Goal: Information Seeking & Learning: Learn about a topic

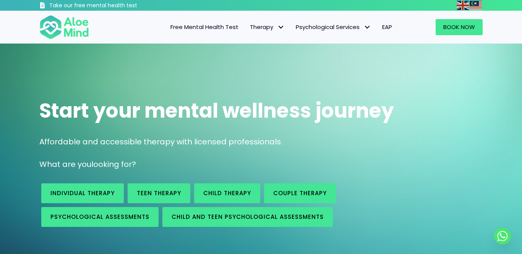
click at [216, 29] on span "Free Mental Health Test" at bounding box center [205, 27] width 68 height 8
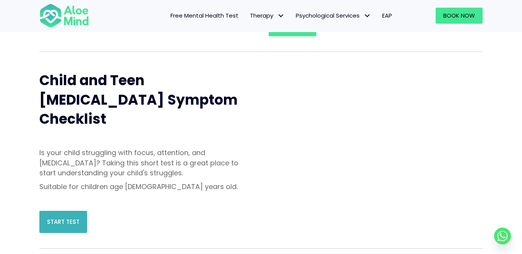
scroll to position [242, 0]
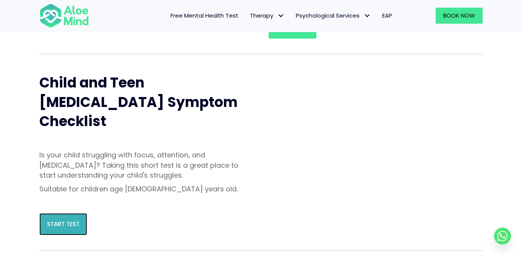
click at [62, 220] on span "Start Test" at bounding box center [63, 224] width 33 height 8
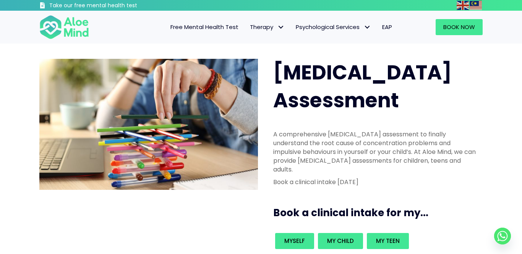
click at [202, 24] on span "Free Mental Health Test" at bounding box center [205, 27] width 68 height 8
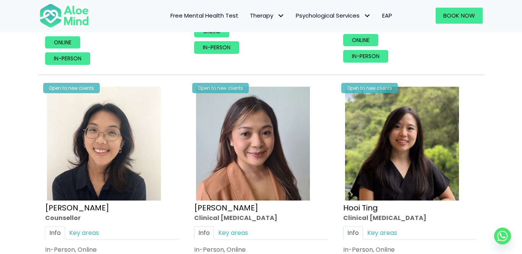
scroll to position [1207, 0]
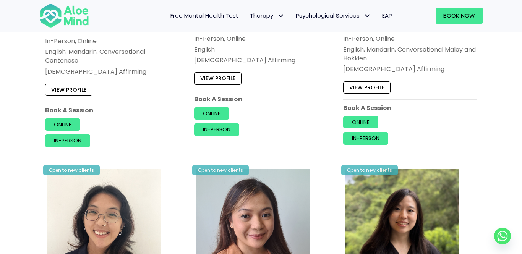
scroll to position [1122, 0]
